Goal: Task Accomplishment & Management: Use online tool/utility

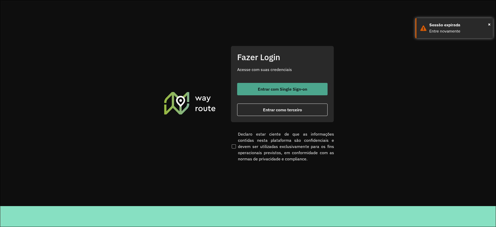
click at [303, 90] on span "Entrar com Single Sign-on" at bounding box center [282, 89] width 49 height 4
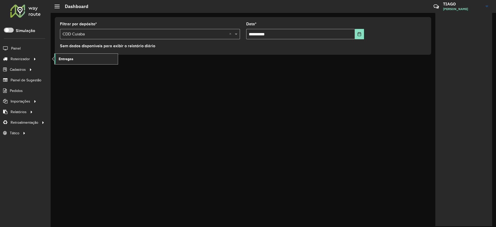
click at [75, 60] on link "Entregas" at bounding box center [85, 59] width 63 height 10
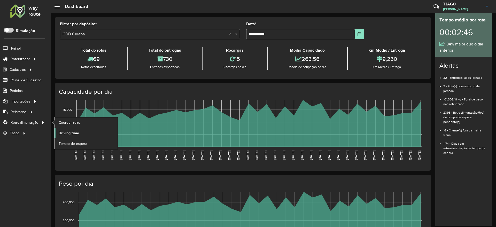
click at [65, 130] on span "Driving time" at bounding box center [69, 132] width 20 height 5
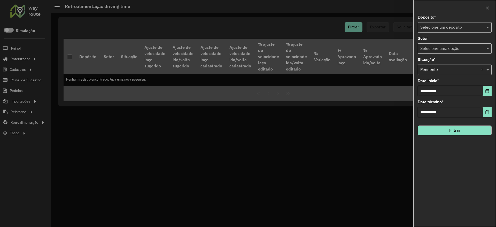
click at [459, 26] on input "text" at bounding box center [449, 28] width 58 height 6
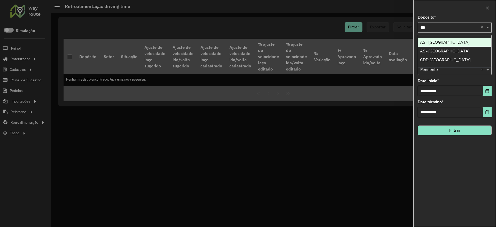
type input "****"
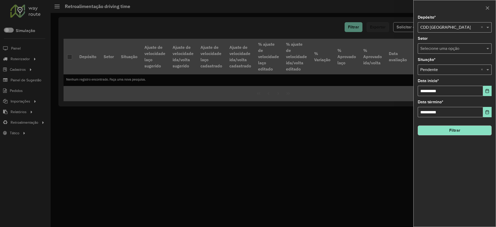
click at [475, 132] on button "Filtrar" at bounding box center [455, 130] width 74 height 10
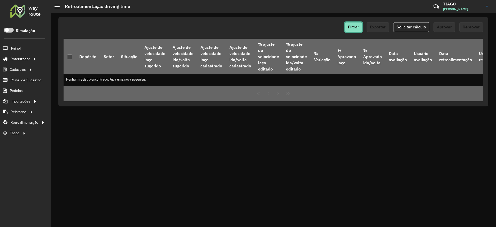
click at [355, 26] on span "Filtrar" at bounding box center [353, 27] width 11 height 4
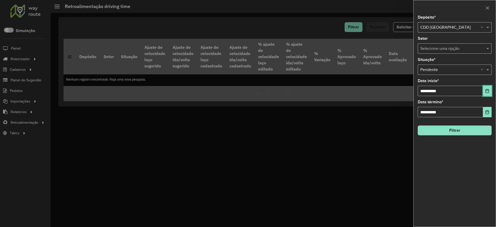
click at [486, 90] on icon "Choose Date" at bounding box center [487, 91] width 4 height 4
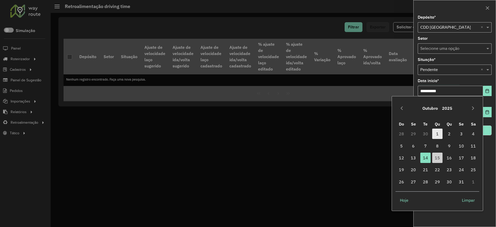
click at [437, 133] on span "1" at bounding box center [437, 134] width 10 height 10
type input "**********"
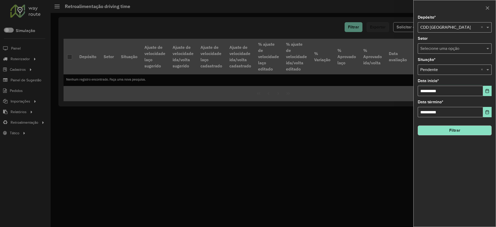
click at [457, 134] on button "Filtrar" at bounding box center [455, 130] width 74 height 10
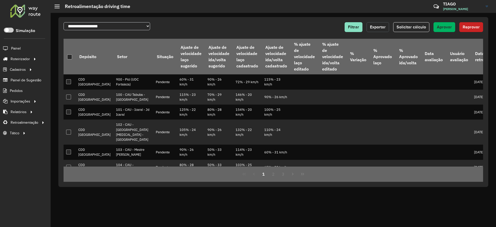
click at [379, 29] on span "Exportar" at bounding box center [378, 27] width 16 height 4
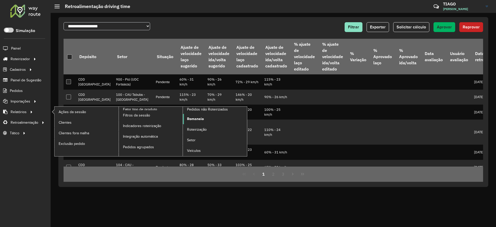
click at [189, 118] on span "Romaneio" at bounding box center [195, 118] width 17 height 5
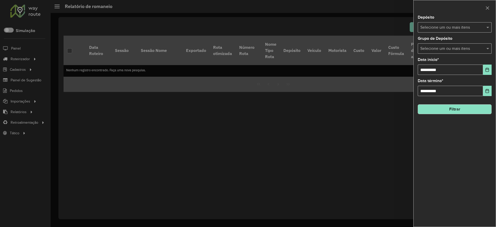
click at [433, 26] on input "text" at bounding box center [452, 28] width 66 height 6
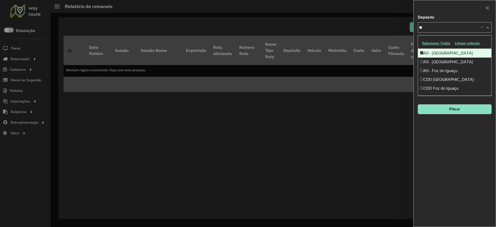
type input "***"
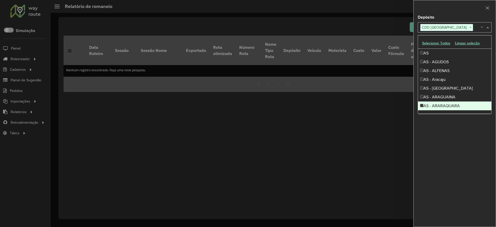
click at [456, 144] on div "**********" at bounding box center [454, 120] width 82 height 211
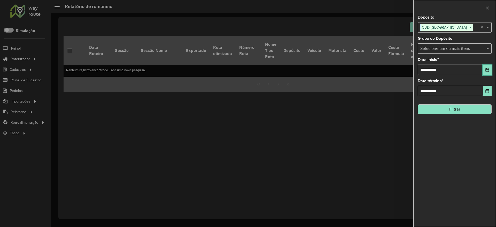
click at [488, 72] on icon "Choose Date" at bounding box center [486, 70] width 3 height 4
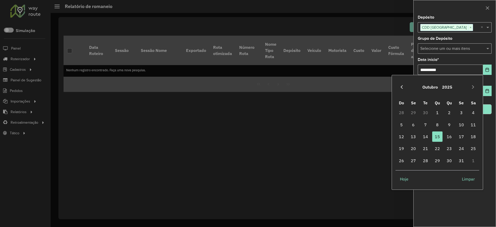
click at [402, 87] on icon "Previous Month" at bounding box center [401, 87] width 4 height 4
click at [413, 114] on span "1" at bounding box center [413, 112] width 10 height 10
type input "**********"
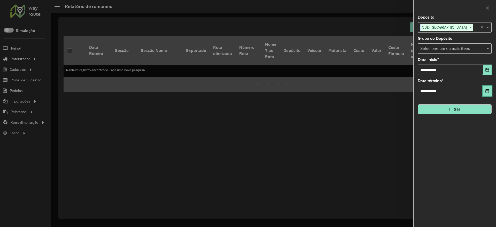
click at [487, 91] on icon "Choose Date" at bounding box center [487, 91] width 4 height 4
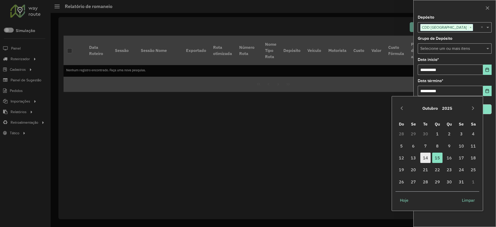
click at [427, 159] on span "14" at bounding box center [425, 158] width 10 height 10
type input "**********"
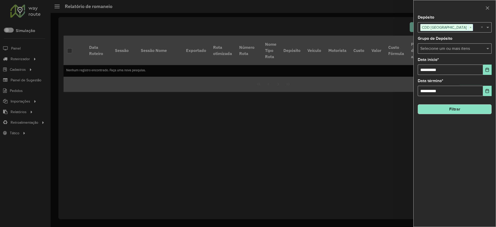
click at [457, 109] on button "Filtrar" at bounding box center [455, 109] width 74 height 10
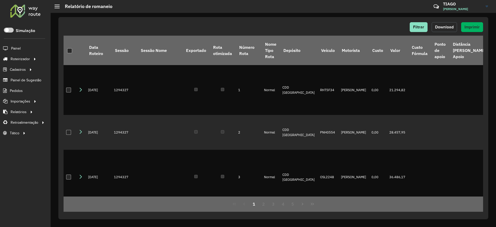
click at [447, 30] on button "Download" at bounding box center [443, 27] width 25 height 10
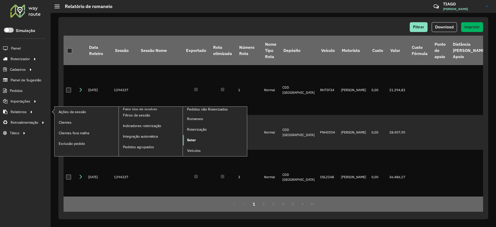
click at [195, 140] on span "Setor" at bounding box center [191, 139] width 9 height 5
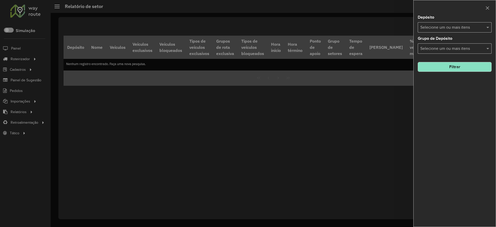
click at [462, 29] on input "text" at bounding box center [452, 28] width 66 height 6
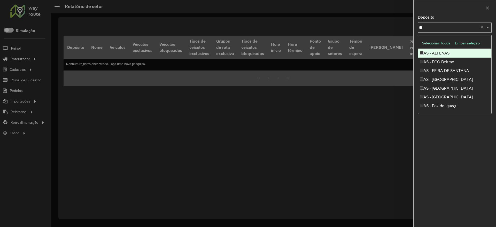
type input "***"
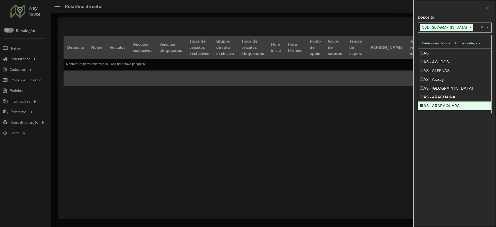
click at [479, 146] on div "Depósito Selecione um ou mais itens CDD Fortaleza × × Grupo de Depósito Selecio…" at bounding box center [454, 120] width 82 height 211
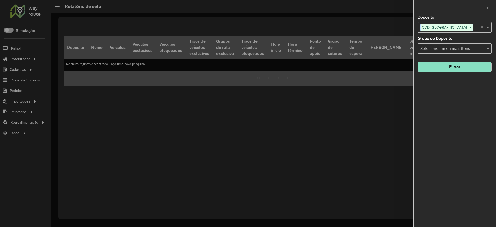
click at [464, 69] on button "Filtrar" at bounding box center [455, 67] width 74 height 10
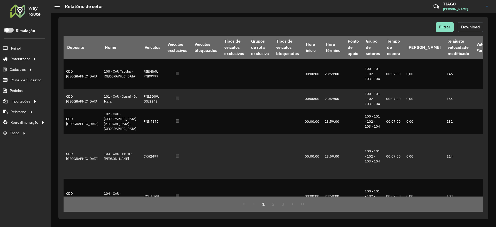
click at [471, 27] on span "Download" at bounding box center [470, 27] width 19 height 4
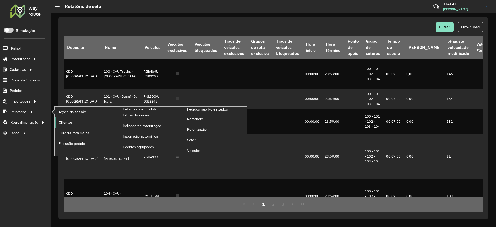
click at [66, 121] on span "Clientes" at bounding box center [66, 122] width 14 height 5
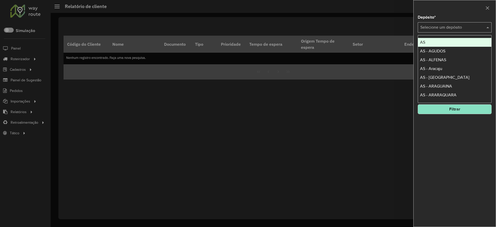
click at [442, 26] on input "text" at bounding box center [449, 28] width 58 height 6
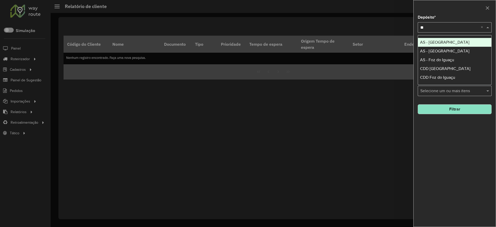
type input "***"
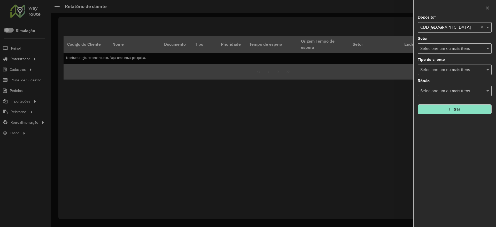
click at [462, 108] on button "Filtrar" at bounding box center [455, 109] width 74 height 10
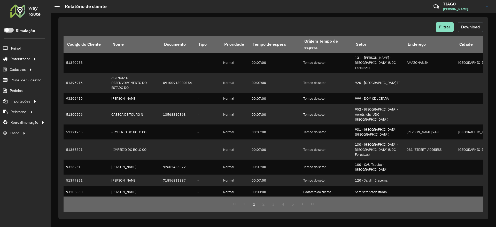
click at [472, 25] on span "Download" at bounding box center [470, 27] width 19 height 4
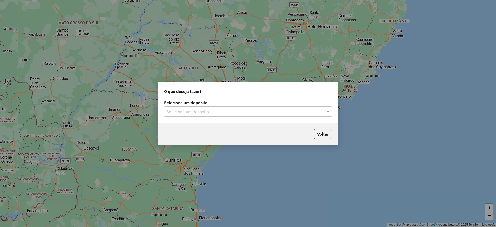
click at [232, 111] on input "text" at bounding box center [243, 112] width 152 height 6
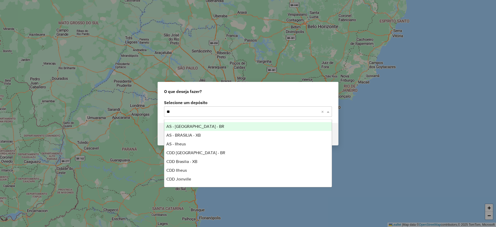
type input "***"
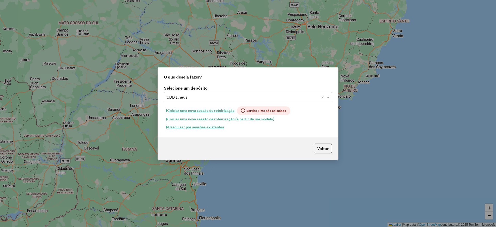
click at [201, 126] on button "Pesquisar por sessões existentes" at bounding box center [195, 127] width 62 height 8
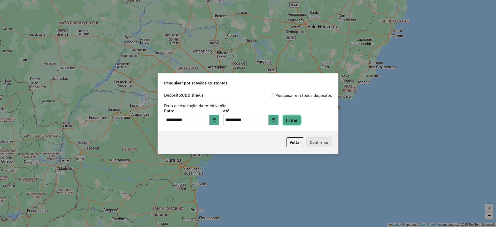
click at [297, 119] on button "Filtrar" at bounding box center [291, 120] width 18 height 10
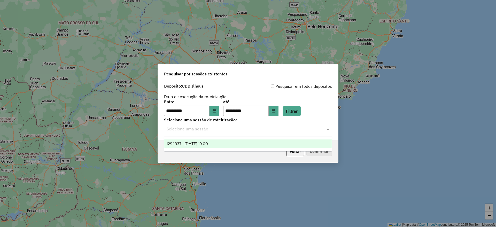
click at [260, 129] on input "text" at bounding box center [243, 129] width 152 height 6
click at [208, 142] on span "1294937 - 15/10/2025 19:00" at bounding box center [187, 143] width 42 height 4
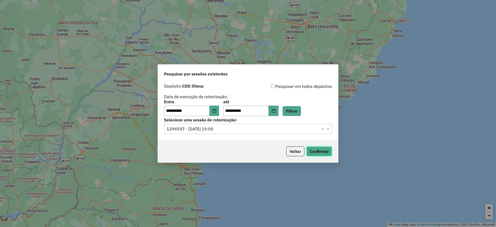
click at [319, 150] on button "Confirmar" at bounding box center [319, 151] width 26 height 10
click at [216, 111] on icon "Choose Date" at bounding box center [214, 111] width 3 height 4
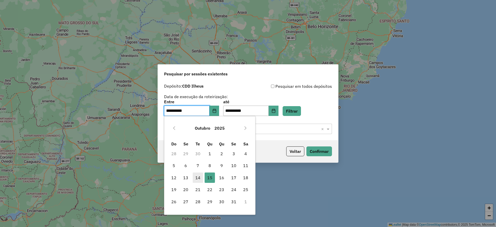
click at [198, 177] on span "14" at bounding box center [198, 177] width 10 height 10
type input "**********"
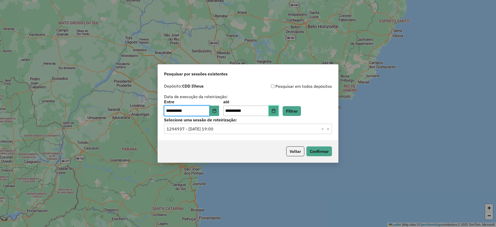
click at [276, 110] on icon "Choose Date" at bounding box center [273, 111] width 4 height 4
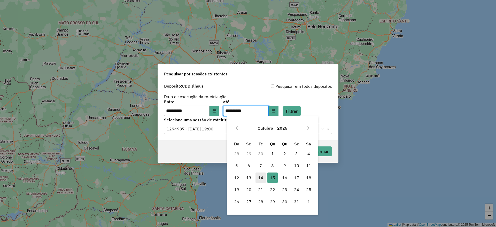
click at [260, 177] on span "14" at bounding box center [260, 177] width 10 height 10
type input "**********"
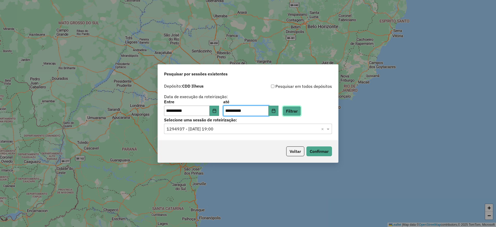
click at [295, 108] on button "Filtrar" at bounding box center [291, 111] width 18 height 10
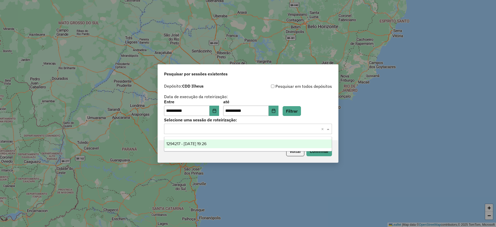
click at [232, 130] on input "text" at bounding box center [243, 129] width 152 height 6
click at [221, 143] on div "1294217 - 14/10/2025 19:26" at bounding box center [247, 143] width 167 height 9
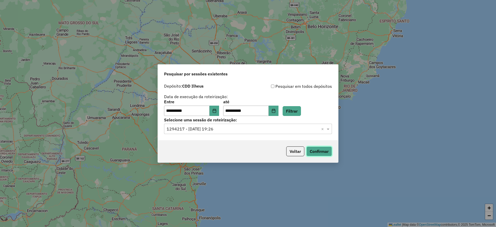
click at [325, 152] on button "Confirmar" at bounding box center [319, 151] width 26 height 10
click at [219, 112] on button "Choose Date" at bounding box center [214, 111] width 10 height 10
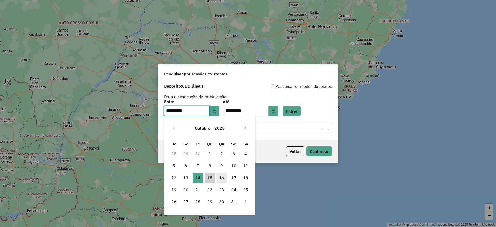
drag, startPoint x: 210, startPoint y: 176, endPoint x: 224, endPoint y: 174, distance: 13.2
click at [211, 176] on span "15" at bounding box center [209, 177] width 10 height 10
type input "**********"
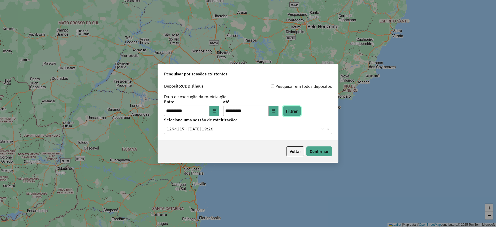
click at [301, 110] on button "Filtrar" at bounding box center [291, 111] width 18 height 10
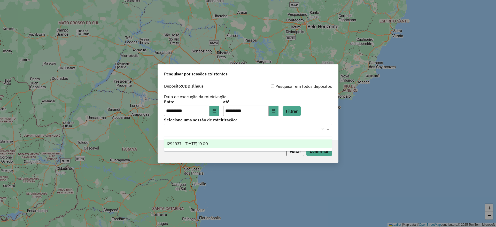
click at [188, 127] on input "text" at bounding box center [243, 129] width 152 height 6
click at [212, 146] on div "1294937 - 15/10/2025 19:00" at bounding box center [247, 143] width 167 height 9
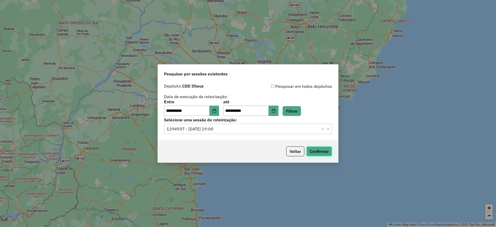
click at [326, 152] on button "Confirmar" at bounding box center [319, 151] width 26 height 10
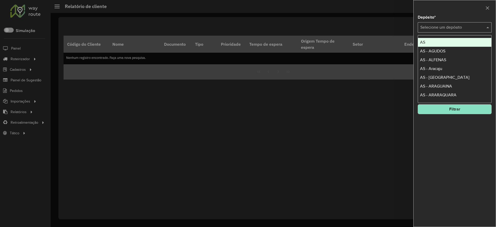
click at [445, 27] on input "text" at bounding box center [449, 28] width 58 height 6
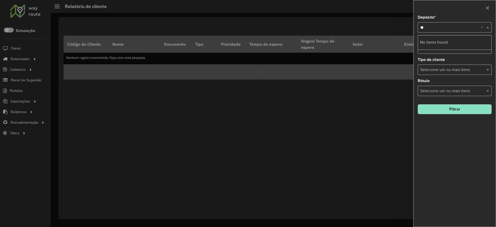
type input "*"
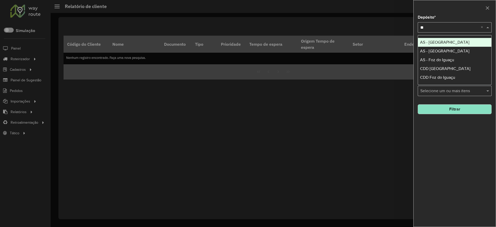
type input "***"
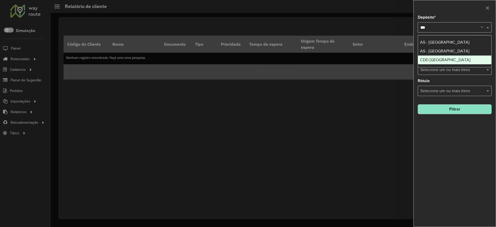
click at [443, 57] on div "CDD Fortaleza" at bounding box center [454, 60] width 73 height 9
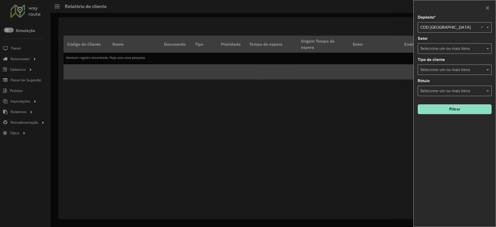
click at [450, 142] on div "Depósito * Selecione um depósito × CDD Fortaleza × Setor Selecione um ou mais i…" at bounding box center [454, 120] width 82 height 211
click at [467, 107] on button "Filtrar" at bounding box center [455, 109] width 74 height 10
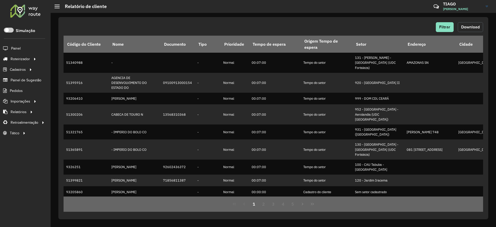
click at [478, 24] on button "Download" at bounding box center [470, 27] width 25 height 10
click at [27, 12] on div at bounding box center [25, 10] width 31 height 13
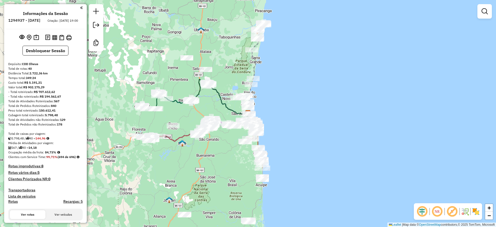
click at [420, 212] on em at bounding box center [422, 211] width 12 height 12
click at [454, 212] on em at bounding box center [452, 211] width 12 height 12
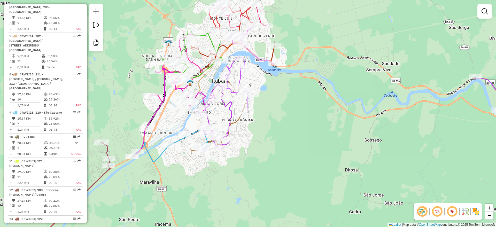
scroll to position [702, 0]
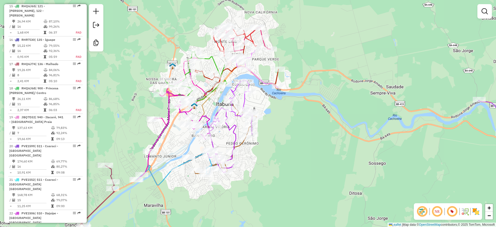
drag, startPoint x: 256, startPoint y: 175, endPoint x: 259, endPoint y: 175, distance: 2.9
click at [259, 175] on div "Janela de atendimento Grade de atendimento Capacidade Transportadoras Veículos …" at bounding box center [248, 113] width 496 height 227
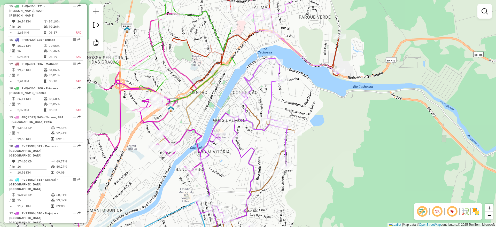
drag, startPoint x: 317, startPoint y: 146, endPoint x: 337, endPoint y: 147, distance: 19.9
click at [337, 147] on div "Janela de atendimento Grade de atendimento Capacidade Transportadoras Veículos …" at bounding box center [248, 113] width 496 height 227
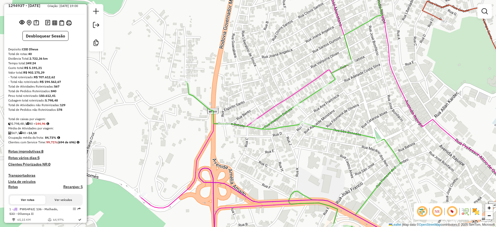
scroll to position [0, 0]
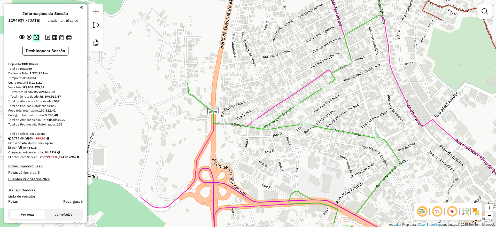
click at [37, 41] on img at bounding box center [36, 38] width 5 height 6
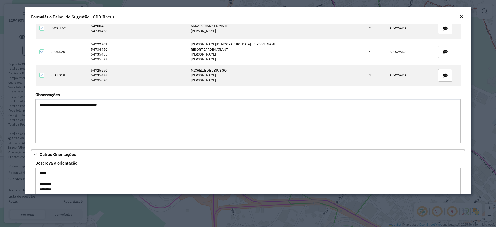
scroll to position [323, 0]
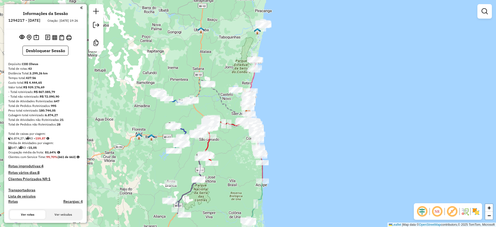
click at [424, 214] on em at bounding box center [422, 211] width 12 height 12
click at [452, 215] on em at bounding box center [452, 211] width 12 height 12
click at [346, 69] on div "Janela de atendimento Grade de atendimento Capacidade Transportadoras Veículos …" at bounding box center [248, 113] width 496 height 227
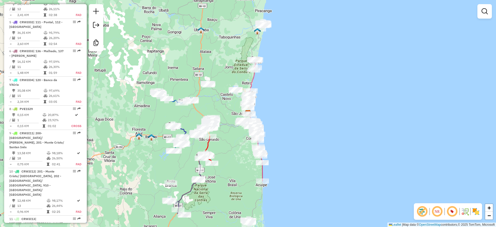
scroll to position [1259, 0]
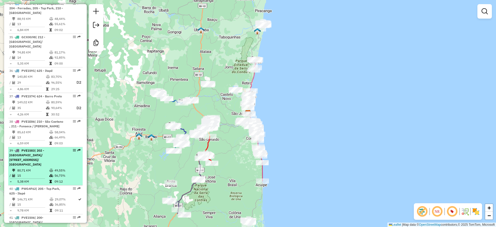
click at [48, 148] on div "39 - PVE1583 | 202 - [GEOGRAPHIC_DATA]/ [GEOGRAPHIC_DATA], 203 - [STREET_ADDRES…" at bounding box center [36, 157] width 55 height 19
select select "**********"
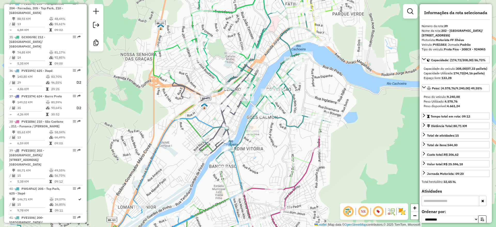
click at [170, 48] on icon at bounding box center [208, 37] width 110 height 120
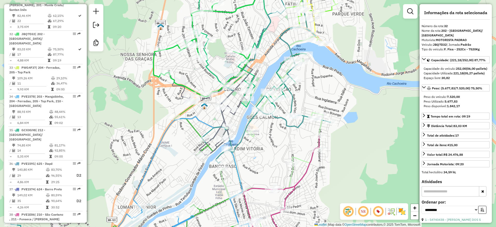
scroll to position [1156, 0]
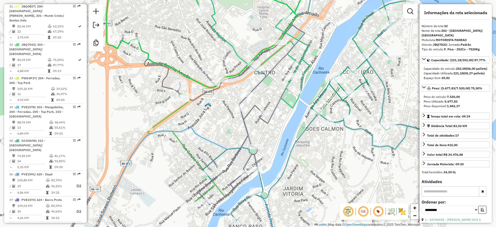
click at [203, 94] on icon at bounding box center [224, 115] width 161 height 180
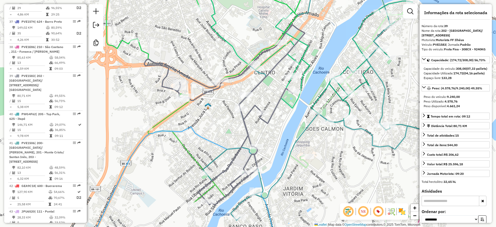
scroll to position [1365, 0]
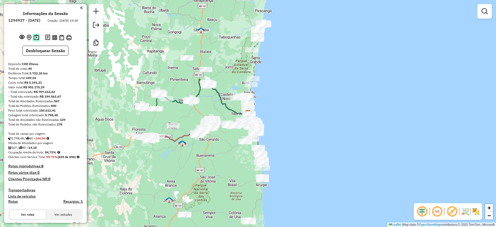
click at [36, 41] on img at bounding box center [36, 38] width 5 height 6
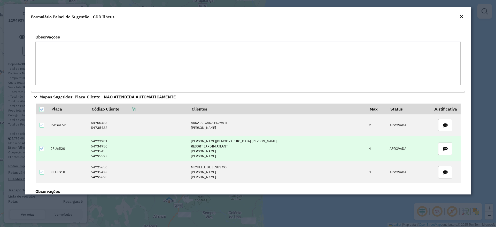
scroll to position [290, 0]
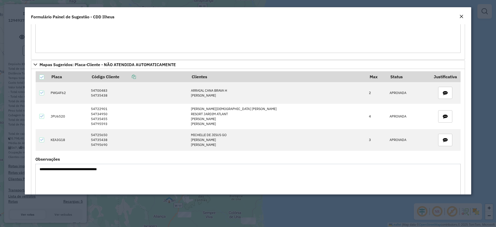
click at [461, 17] on em "Close" at bounding box center [461, 16] width 4 height 4
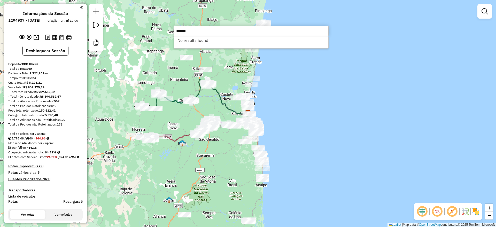
drag, startPoint x: 186, startPoint y: 32, endPoint x: 162, endPoint y: 31, distance: 24.3
click at [162, 31] on hb-router-mapa "Informações da Sessão 1294937 - 15/10/2025 Criação: 14/10/2025 19:00 Desbloquea…" at bounding box center [248, 113] width 496 height 227
type input "*****"
click at [209, 40] on li "54735438 - ELIENE SOUZA DIAS (Rota: 1 - Sequência: 1)" at bounding box center [251, 40] width 154 height 8
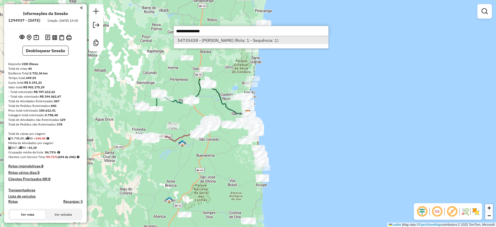
select select "**********"
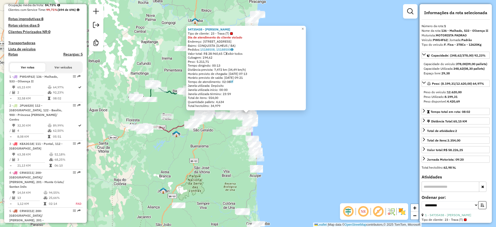
scroll to position [226, 0]
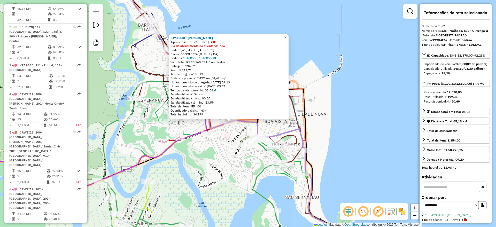
click at [219, 125] on icon at bounding box center [177, 53] width 107 height 152
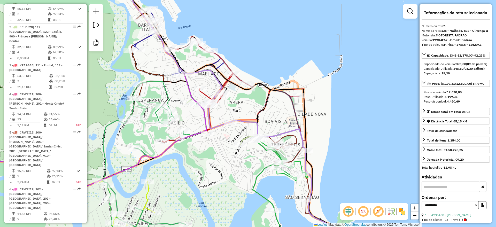
click at [351, 211] on em at bounding box center [348, 211] width 12 height 12
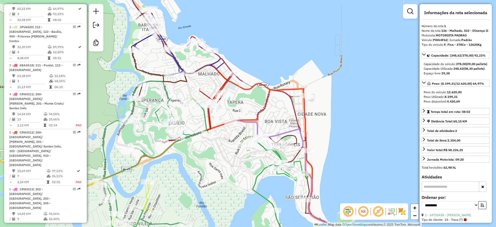
click at [379, 211] on em at bounding box center [378, 211] width 12 height 12
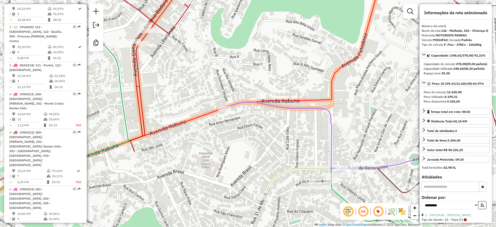
click at [235, 103] on icon at bounding box center [373, 176] width 299 height 148
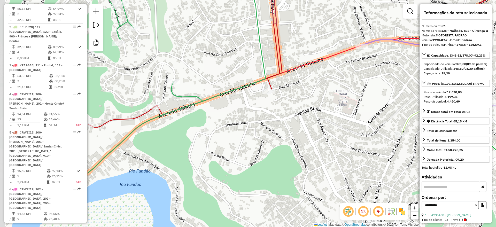
drag, startPoint x: 228, startPoint y: 132, endPoint x: 365, endPoint y: 70, distance: 150.7
click at [365, 70] on div "Janela de atendimento Grade de atendimento Capacidade Transportadoras Veículos …" at bounding box center [248, 113] width 496 height 227
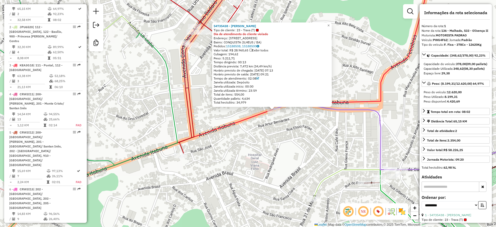
drag, startPoint x: 254, startPoint y: 136, endPoint x: 288, endPoint y: 131, distance: 34.7
click at [288, 131] on div "54735438 - ELIENE SOUZA DIAS Tipo de cliente: 23 - Trava (T) Dia de atendimento…" at bounding box center [248, 113] width 496 height 227
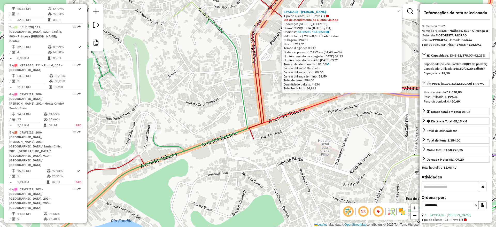
drag, startPoint x: 259, startPoint y: 140, endPoint x: 318, endPoint y: 129, distance: 59.6
click at [318, 129] on div "54735438 - ELIENE SOUZA DIAS Tipo de cliente: 23 - Trava (T) Dia de atendimento…" at bounding box center [248, 113] width 496 height 227
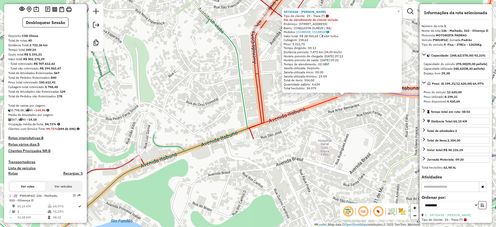
scroll to position [0, 0]
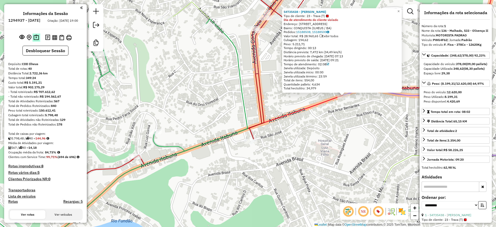
click at [36, 41] on img at bounding box center [36, 38] width 5 height 6
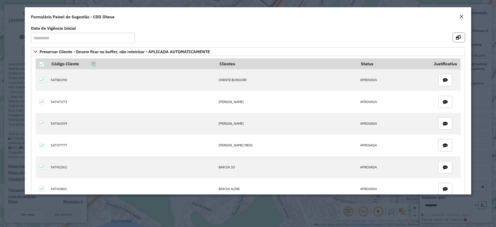
click at [458, 36] on icon "button" at bounding box center [458, 37] width 5 height 4
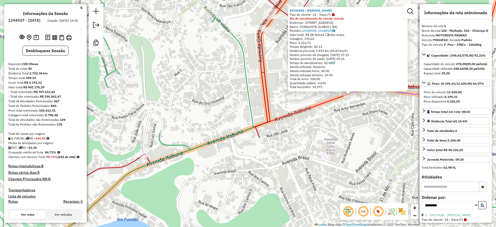
drag, startPoint x: 309, startPoint y: 161, endPoint x: 305, endPoint y: 163, distance: 4.4
click at [315, 160] on div "54735438 - ELIENE SOUZA DIAS Tipo de cliente: 23 - Trava (T) Dia de atendimento…" at bounding box center [248, 113] width 496 height 227
click at [98, 10] on em at bounding box center [96, 11] width 6 height 6
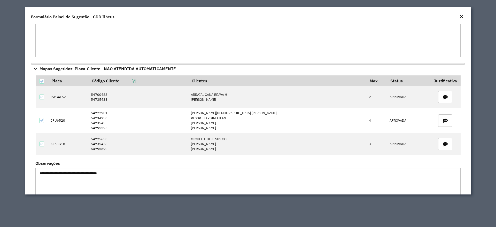
scroll to position [290, 0]
